Goal: Task Accomplishment & Management: Complete application form

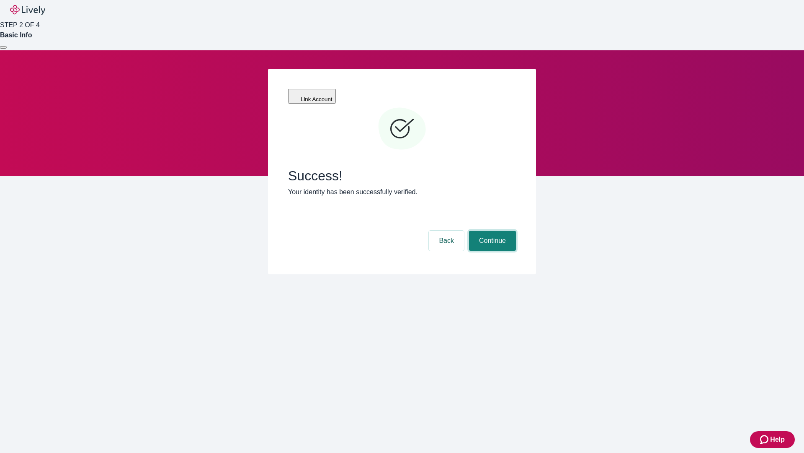
click at [491, 230] on button "Continue" at bounding box center [492, 240] width 47 height 20
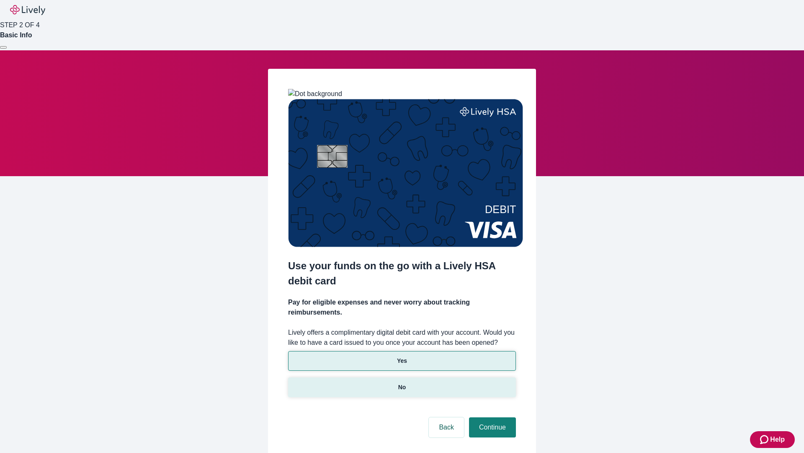
click at [402, 383] on p "No" at bounding box center [402, 387] width 8 height 9
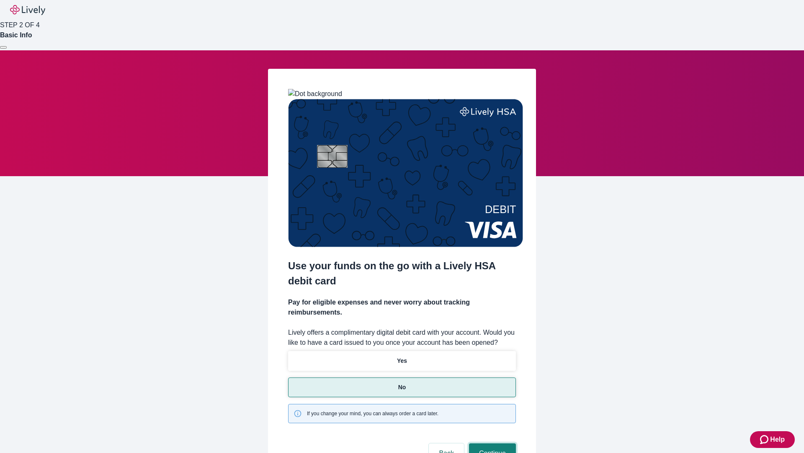
click at [491, 443] on button "Continue" at bounding box center [492, 453] width 47 height 20
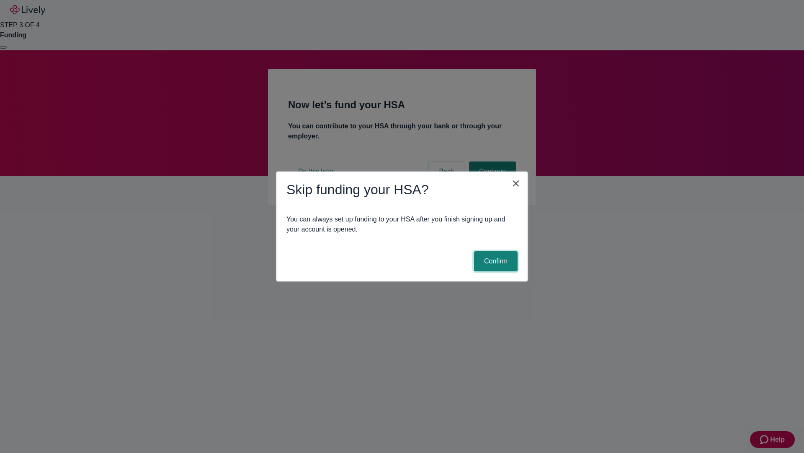
click at [495, 261] on button "Confirm" at bounding box center [496, 261] width 44 height 20
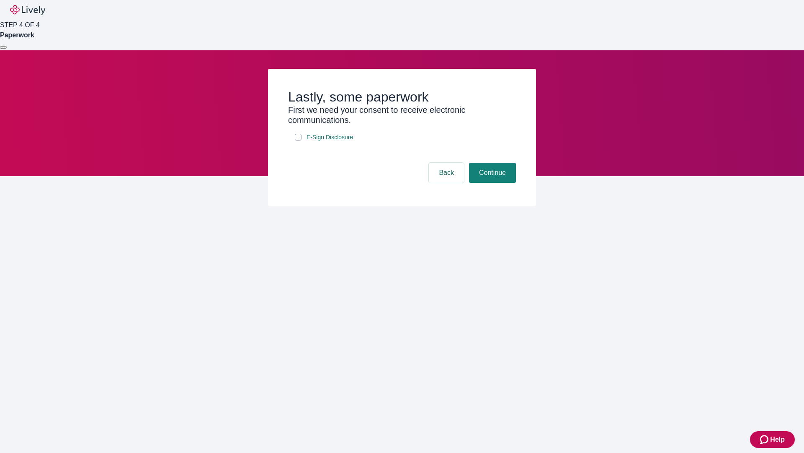
click at [298, 140] on input "E-Sign Disclosure" at bounding box center [298, 137] width 7 height 7
checkbox input "true"
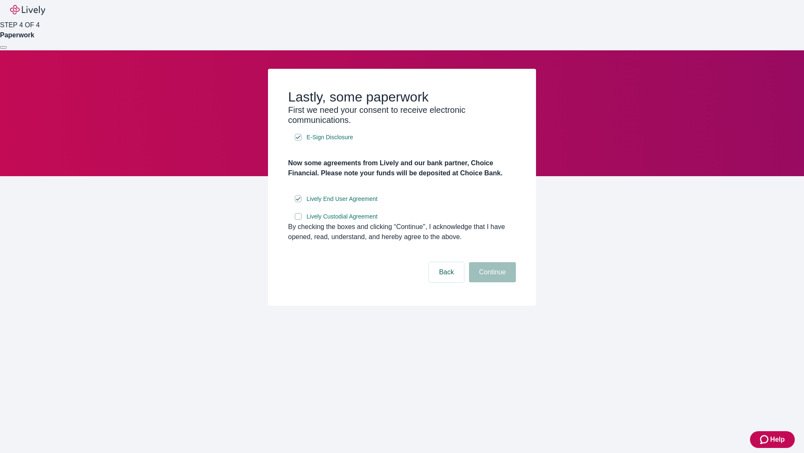
click at [298, 220] on input "Lively Custodial Agreement" at bounding box center [298, 216] width 7 height 7
checkbox input "true"
click at [491, 282] on button "Continue" at bounding box center [492, 272] width 47 height 20
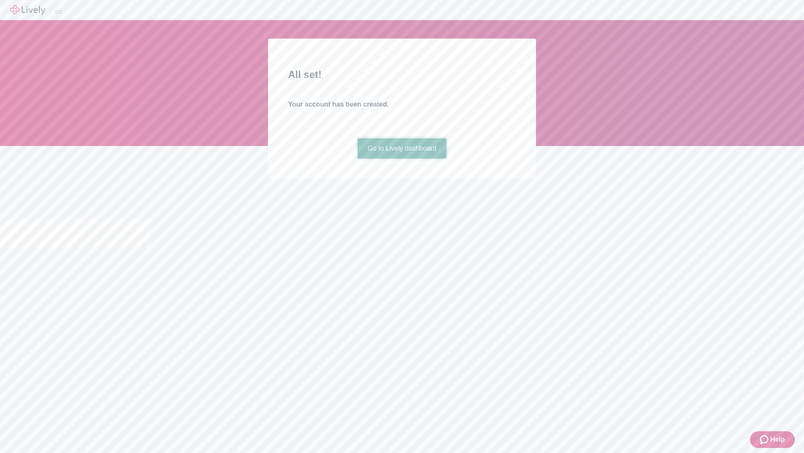
click at [402, 158] on link "Go to Lively dashboard" at bounding box center [402, 148] width 89 height 20
